Goal: Information Seeking & Learning: Understand process/instructions

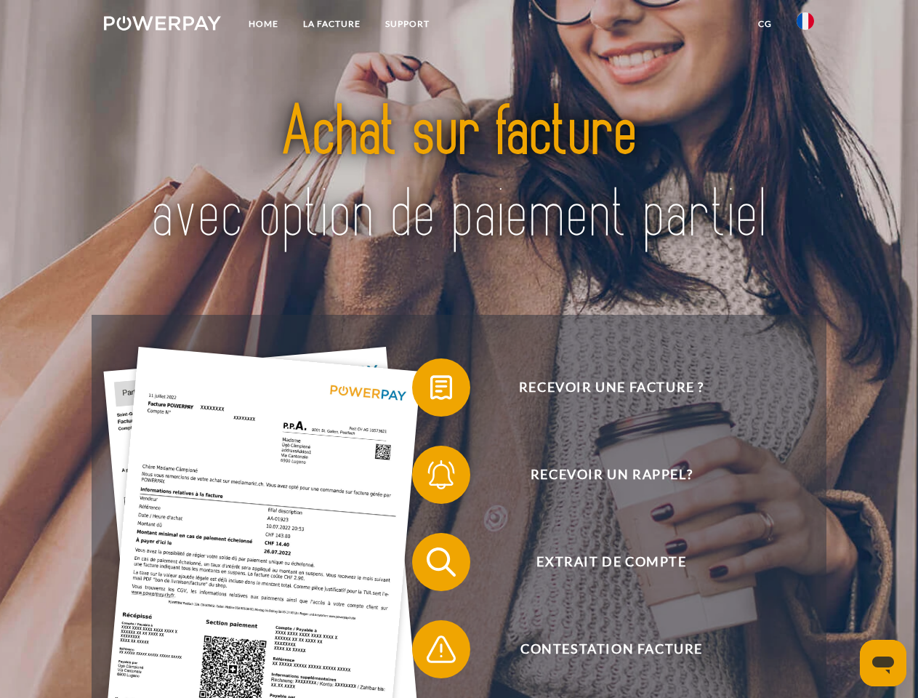
click at [162, 25] on img at bounding box center [162, 23] width 117 height 15
click at [805, 25] on img at bounding box center [805, 20] width 17 height 17
click at [765, 24] on link "CG" at bounding box center [765, 24] width 39 height 26
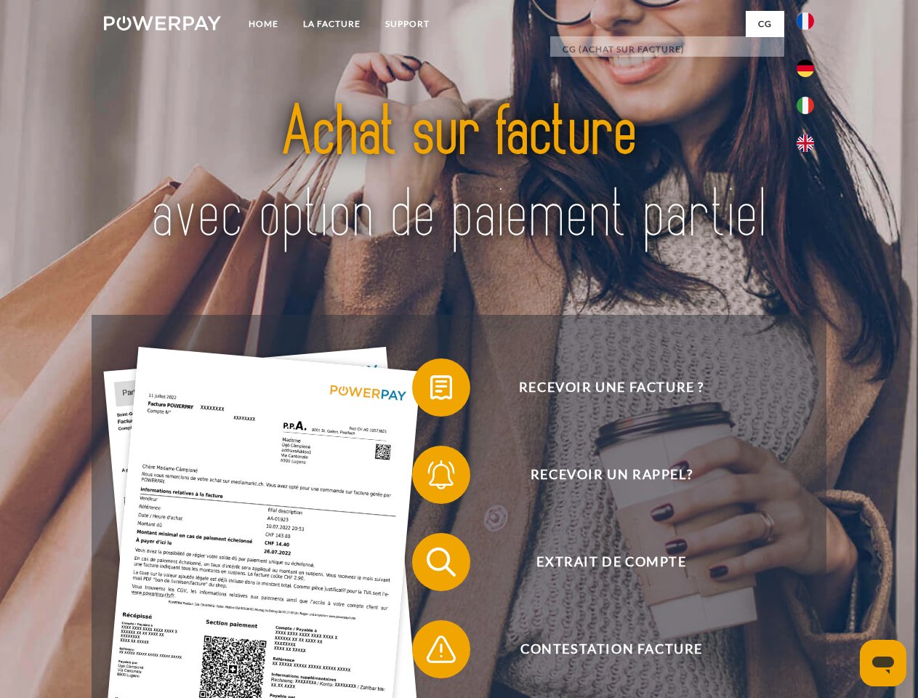
click at [430, 390] on span at bounding box center [419, 387] width 73 height 73
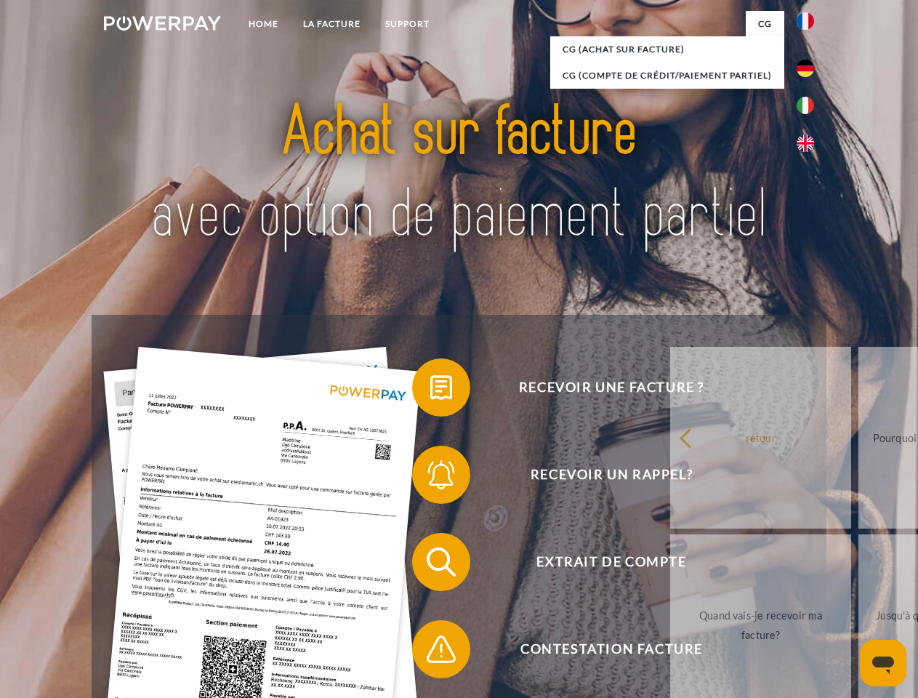
click at [430, 477] on span at bounding box center [419, 474] width 73 height 73
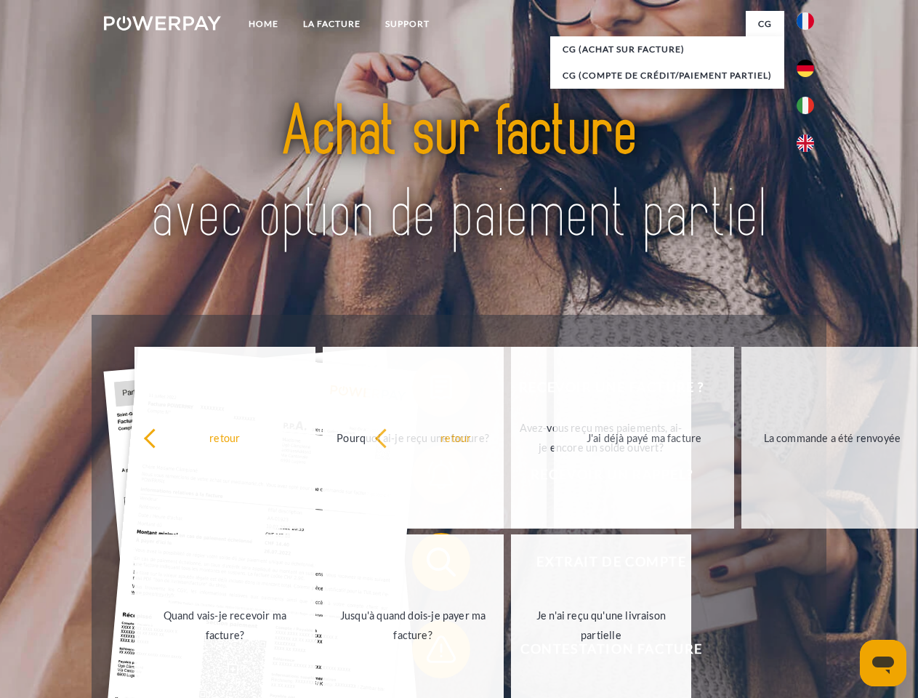
click at [430, 652] on span at bounding box center [419, 649] width 73 height 73
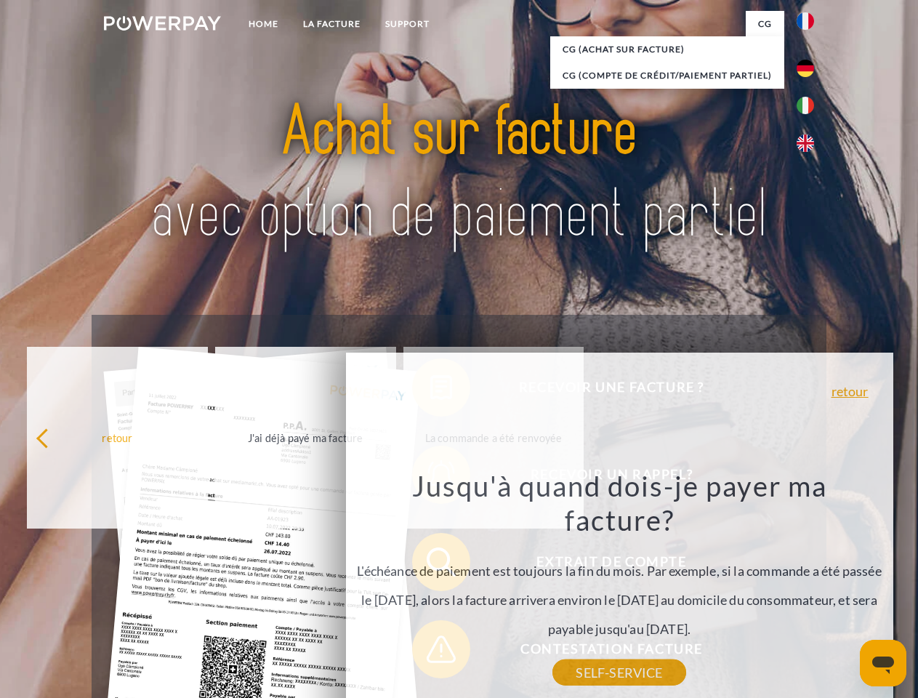
click at [883, 663] on icon "Ouvrir la fenêtre de messagerie" at bounding box center [883, 664] width 22 height 17
